Goal: Transaction & Acquisition: Obtain resource

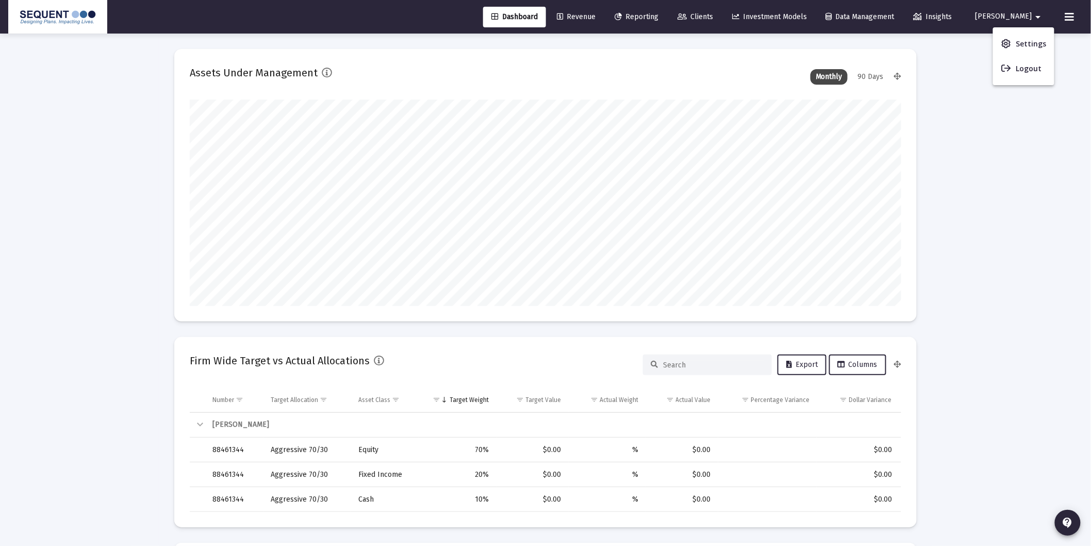
scroll to position [206, 383]
click at [836, 60] on div at bounding box center [545, 273] width 1091 height 546
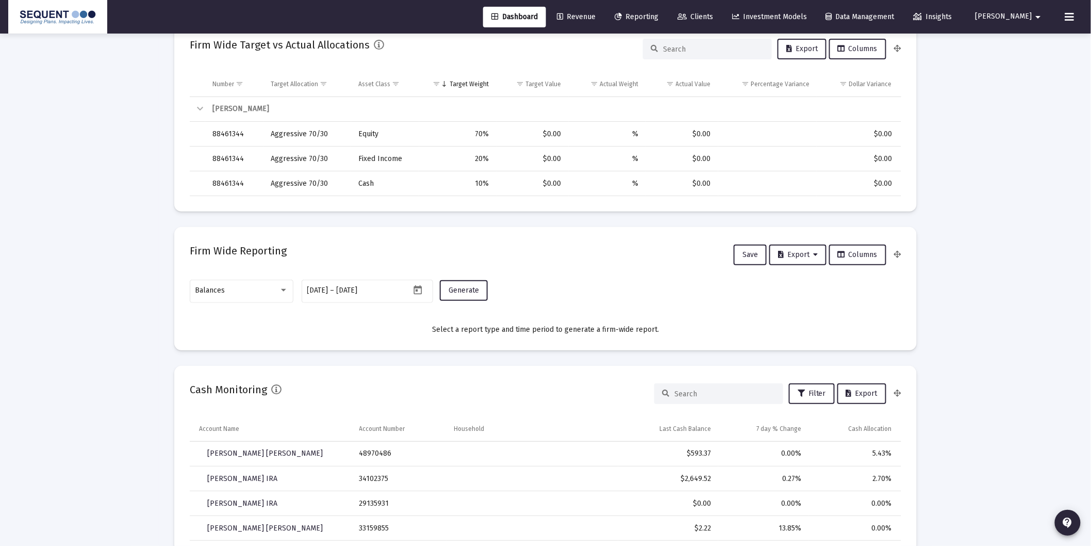
scroll to position [401, 0]
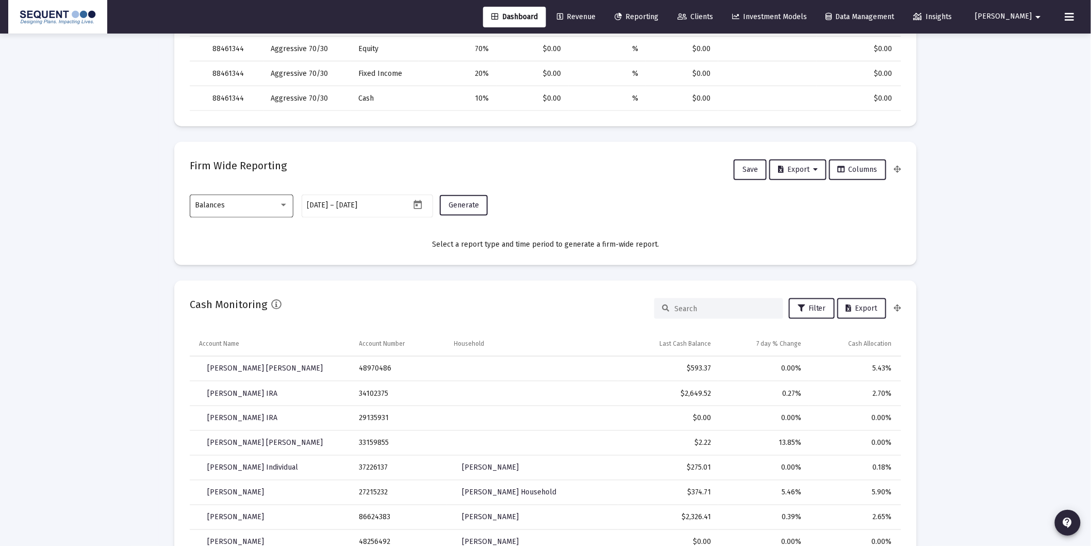
click at [227, 213] on div "Balances" at bounding box center [241, 204] width 93 height 25
click at [249, 133] on span "Transactions" at bounding box center [241, 140] width 93 height 22
click at [466, 199] on button "Generate" at bounding box center [464, 205] width 48 height 21
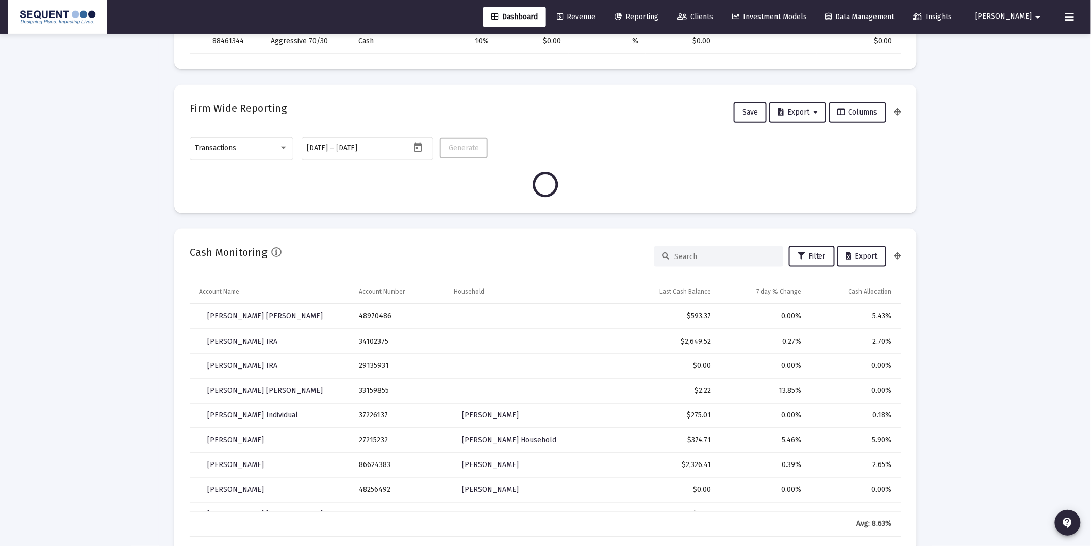
scroll to position [286, 0]
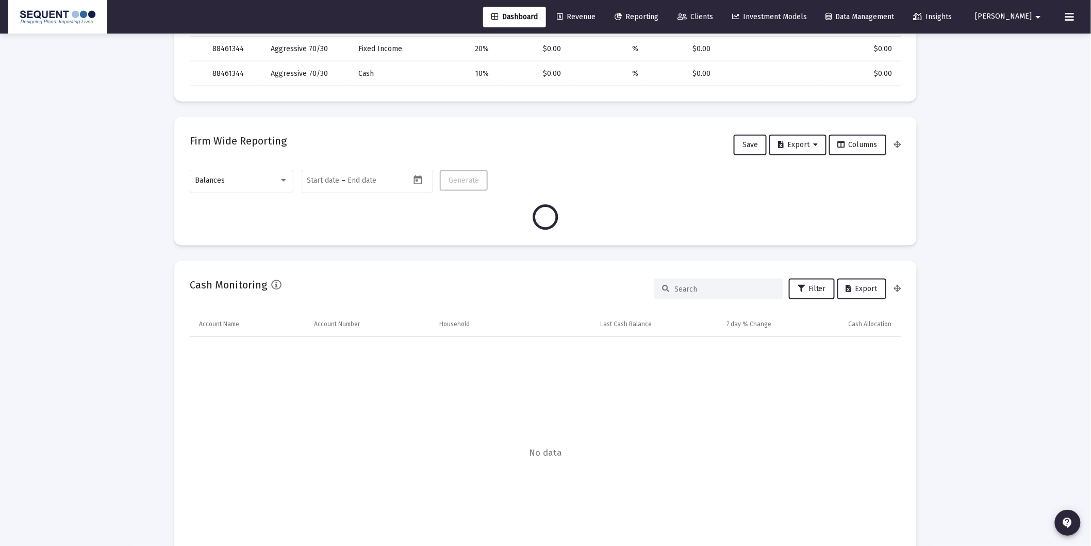
scroll to position [458, 0]
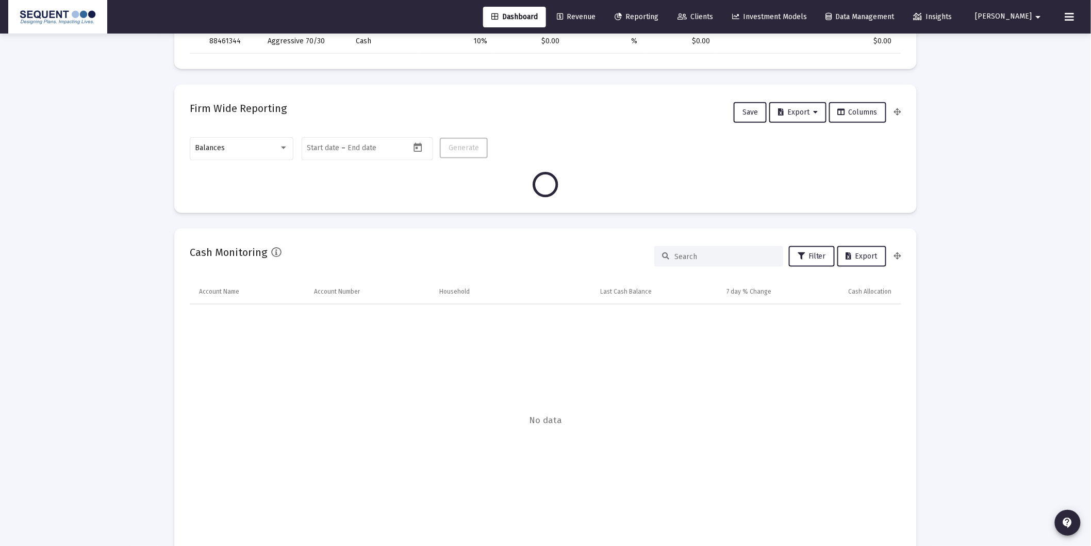
type input "[DATE]"
click at [272, 145] on div "Balances" at bounding box center [237, 148] width 84 height 8
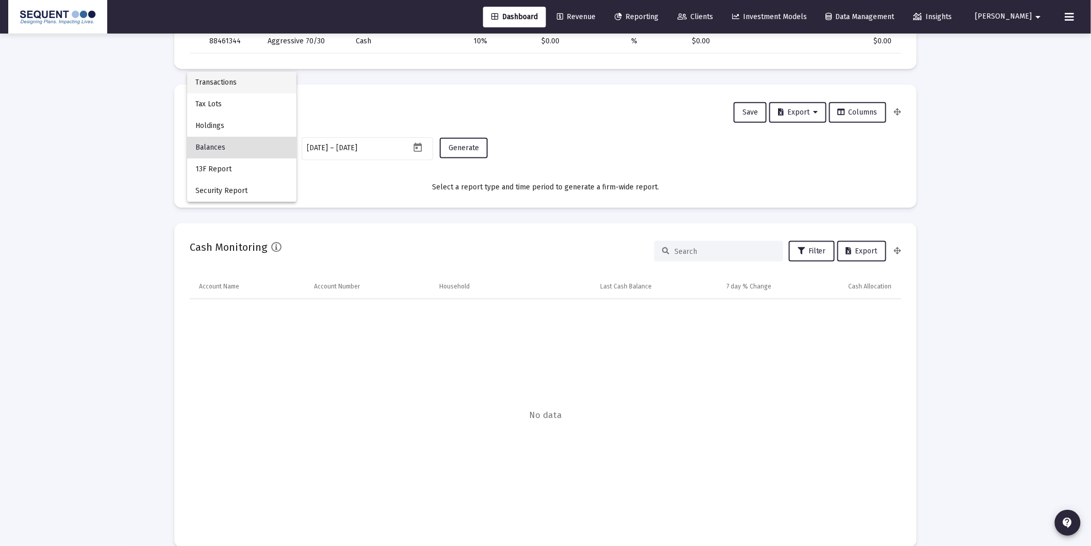
click at [248, 78] on span "Transactions" at bounding box center [241, 83] width 93 height 22
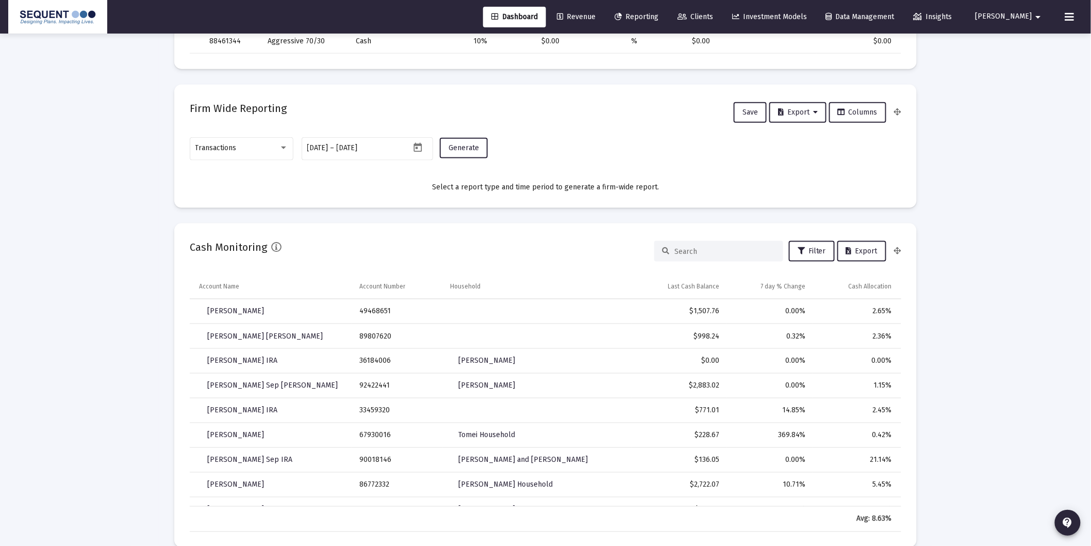
click at [241, 86] on mat-card "Firm Wide Reporting Save Export Columns Transactions [DATE] [DATE] – [DATE] Gen…" at bounding box center [545, 146] width 743 height 123
click at [460, 145] on span "Generate" at bounding box center [464, 147] width 30 height 9
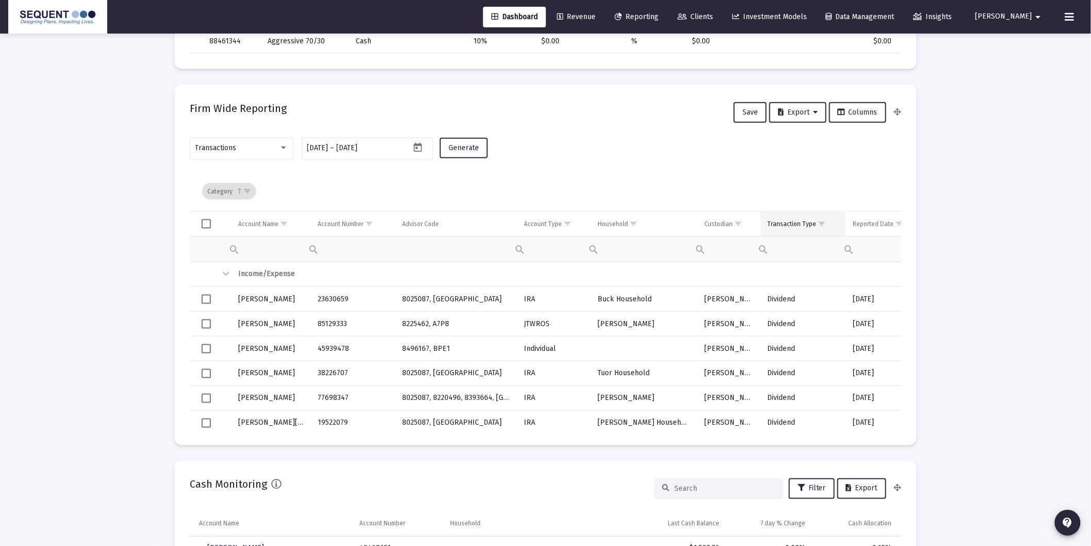
click at [819, 222] on span "Show filter options for column 'Transaction Type'" at bounding box center [823, 224] width 8 height 8
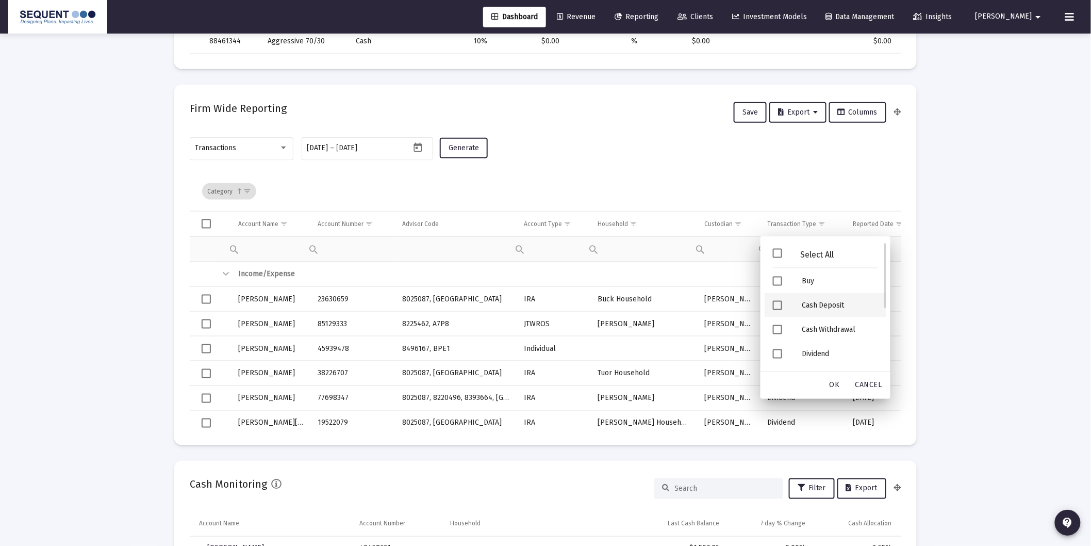
click at [826, 300] on div "Cash Deposit" at bounding box center [840, 305] width 93 height 24
click at [842, 326] on div "Security Deposit" at bounding box center [840, 331] width 93 height 24
click at [834, 387] on span "OK" at bounding box center [835, 385] width 10 height 9
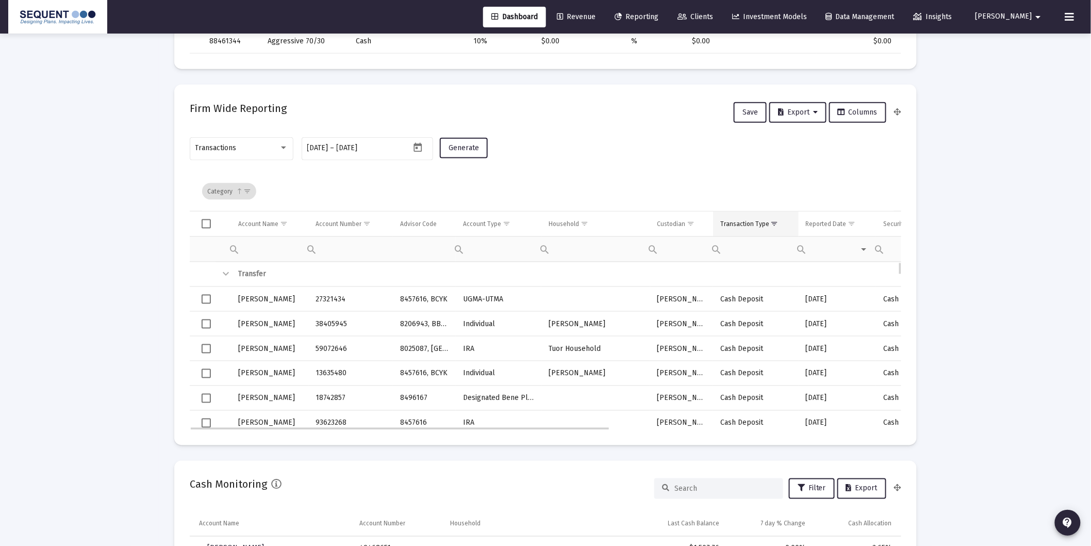
click at [744, 227] on div "Transaction Type" at bounding box center [745, 224] width 49 height 8
click at [801, 108] on span "Export" at bounding box center [798, 112] width 40 height 9
click at [815, 166] on button "Export Selected" at bounding box center [803, 163] width 70 height 25
click at [803, 104] on button "Export" at bounding box center [798, 112] width 57 height 21
click at [802, 141] on button "Export All Rows" at bounding box center [803, 138] width 70 height 25
